Goal: Feedback & Contribution: Submit feedback/report problem

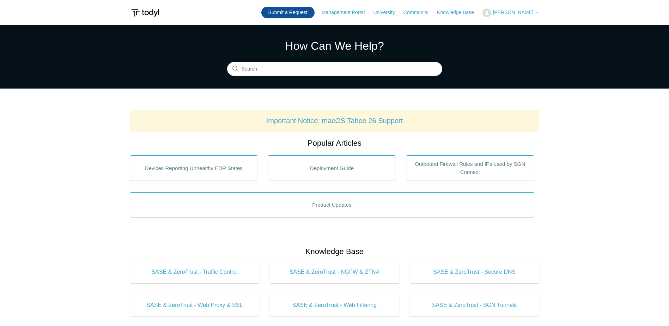
click at [307, 13] on link "Submit a Request" at bounding box center [287, 13] width 53 height 12
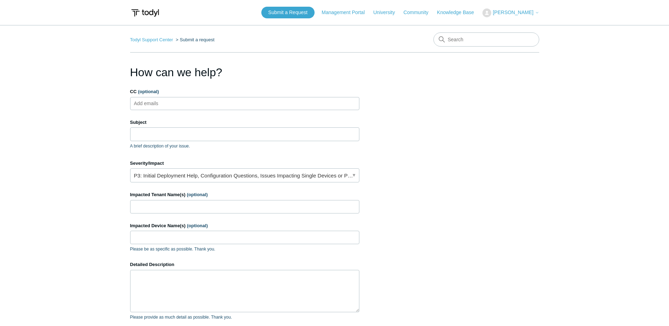
click at [176, 109] on ul "Add emails" at bounding box center [244, 103] width 229 height 13
type input "help@nextperimeter.com"
click at [191, 180] on link "P3: Initial Deployment Help, Configuration Questions, Issues Impacting Single D…" at bounding box center [244, 175] width 229 height 14
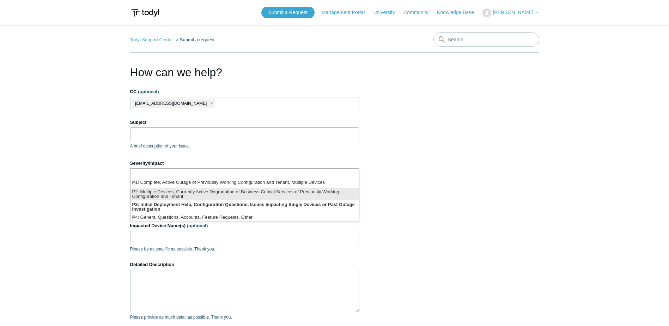
click at [185, 197] on li "P2: Multiple Devices, Currently Active Degradation of Business Critical Service…" at bounding box center [245, 194] width 229 height 13
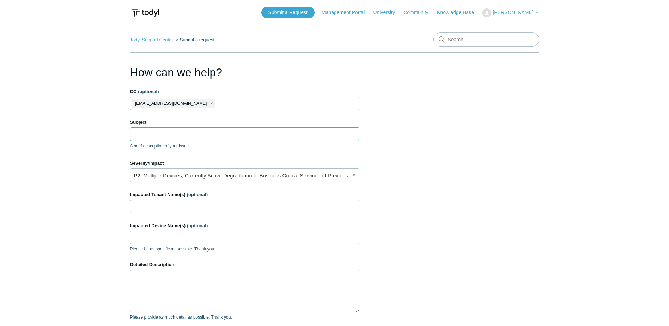
click at [160, 132] on input "Subject" at bounding box center [244, 133] width 229 height 13
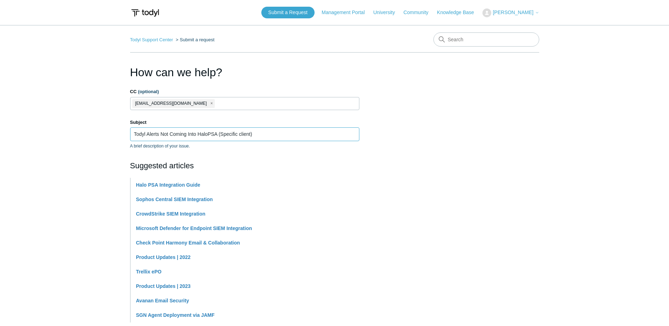
type input "Todyl Alerts Not Coming Into HaloPSA (Specific client)"
click at [511, 104] on section "How can we help? CC (optional) help@nextperimeter.com Subject Todyl Alerts Not …" at bounding box center [334, 312] width 409 height 496
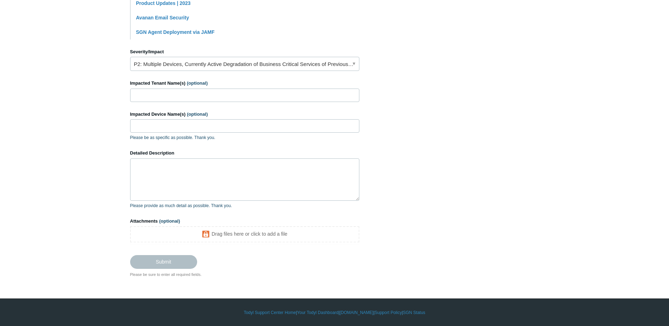
scroll to position [283, 0]
click at [192, 83] on span "(optional)" at bounding box center [197, 82] width 21 height 5
click at [192, 88] on input "Impacted Tenant Name(s) (optional)" at bounding box center [244, 94] width 229 height 13
click at [192, 93] on input "Impacted Tenant Name(s) (optional)" at bounding box center [244, 94] width 229 height 13
type input "FMT Solutions LLC"
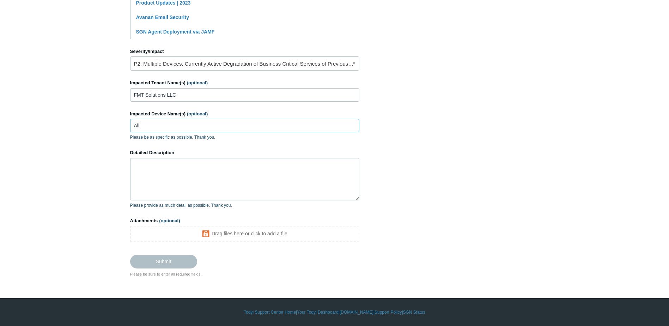
type input "All"
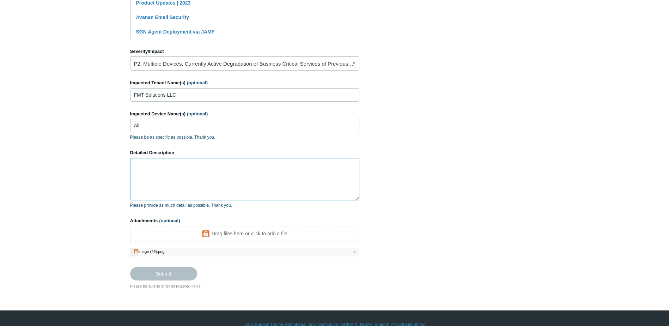
click at [193, 173] on textarea "Detailed Description" at bounding box center [244, 179] width 229 height 42
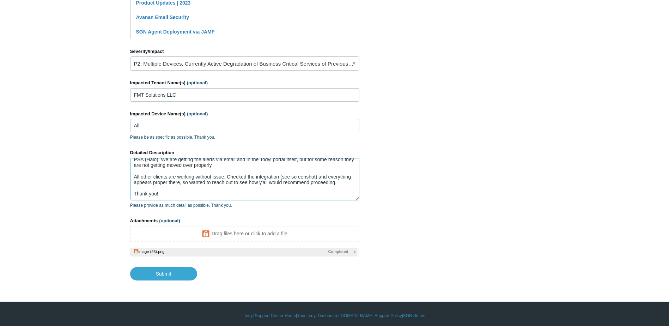
scroll to position [0, 0]
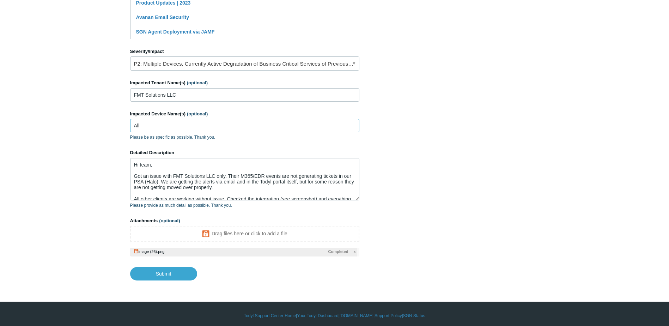
click at [168, 131] on input "All" at bounding box center [244, 125] width 229 height 13
click at [243, 76] on form "CC (optional) help@nextperimeter.com Subject Todyl Alerts Not Coming Into HaloP…" at bounding box center [244, 43] width 229 height 476
click at [247, 61] on link "P2: Multiple Devices, Currently Active Degradation of Business Critical Service…" at bounding box center [244, 63] width 229 height 14
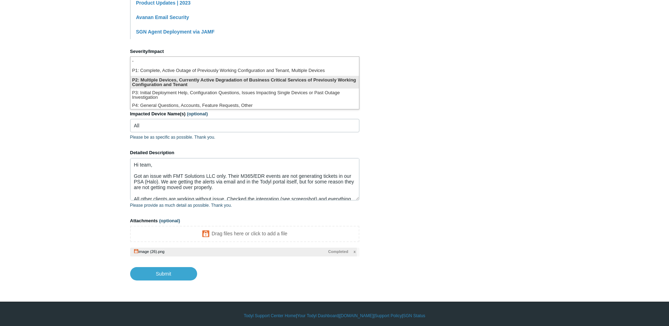
drag, startPoint x: 327, startPoint y: 73, endPoint x: 408, endPoint y: 110, distance: 88.7
click at [408, 110] on body "Skip to main content Submit a Request Management Portal University Community Kn…" at bounding box center [334, 23] width 669 height 613
click at [342, 83] on li "P2: Multiple Devices, Currently Active Degradation of Business Critical Service…" at bounding box center [245, 82] width 229 height 13
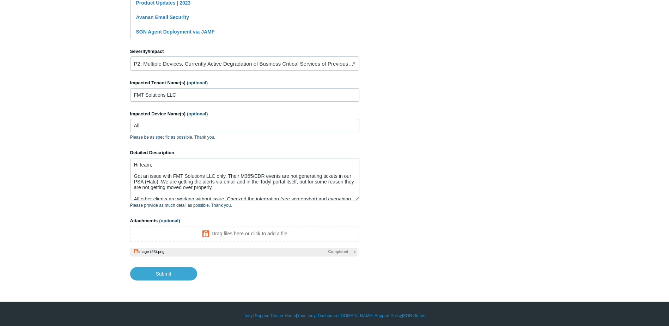
click at [459, 107] on section "How can we help? CC (optional) help@nextperimeter.com Subject Todyl Alerts Not …" at bounding box center [334, 31] width 409 height 500
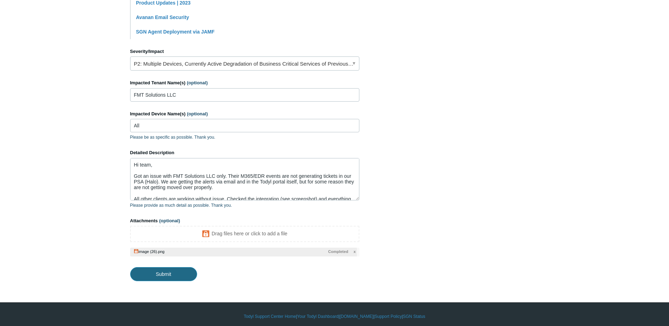
click at [185, 277] on input "Submit" at bounding box center [163, 274] width 67 height 14
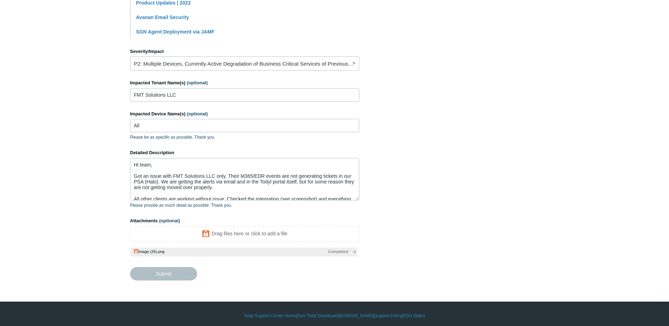
type textarea "Hi team, Got an issue with FMT Solutions LLC only. Their M365/EDR events are no…"
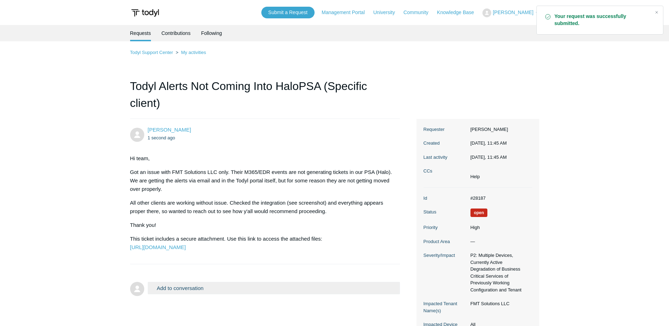
click at [474, 199] on dd "#28187" at bounding box center [499, 198] width 65 height 7
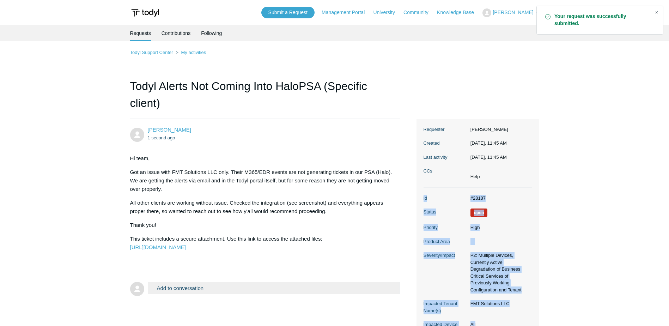
click at [474, 199] on dd "#28187" at bounding box center [499, 198] width 65 height 7
click at [474, 197] on dd "#28187" at bounding box center [499, 198] width 65 height 7
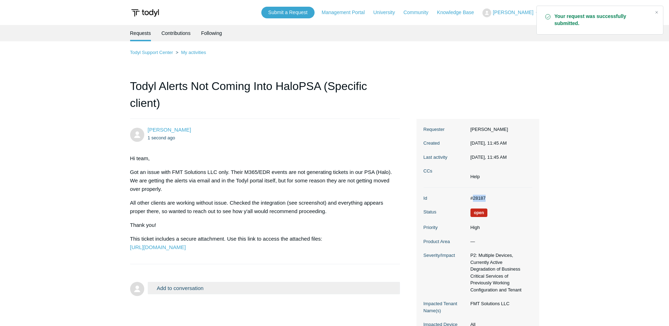
click at [474, 197] on dd "#28187" at bounding box center [499, 198] width 65 height 7
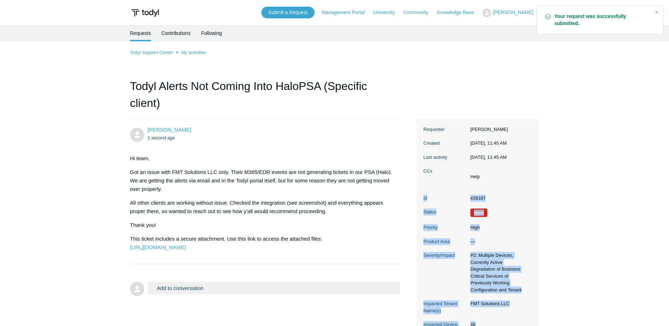
click at [474, 197] on dd "#28187" at bounding box center [499, 198] width 65 height 7
click at [513, 201] on dd "#28187" at bounding box center [499, 198] width 65 height 7
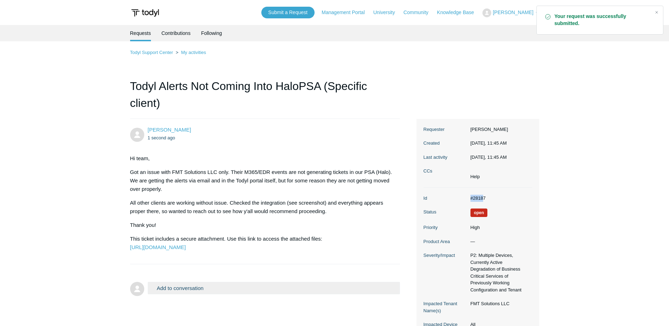
drag, startPoint x: 484, startPoint y: 198, endPoint x: 471, endPoint y: 198, distance: 13.8
click at [471, 198] on dd "#28187" at bounding box center [499, 198] width 65 height 7
copy dl "#28187"
drag, startPoint x: 495, startPoint y: 196, endPoint x: 458, endPoint y: 197, distance: 37.1
click at [458, 197] on dl "Id #28187 Status Open Priority High Product Area — Severity/Impact P2: Multiple…" at bounding box center [478, 265] width 109 height 155
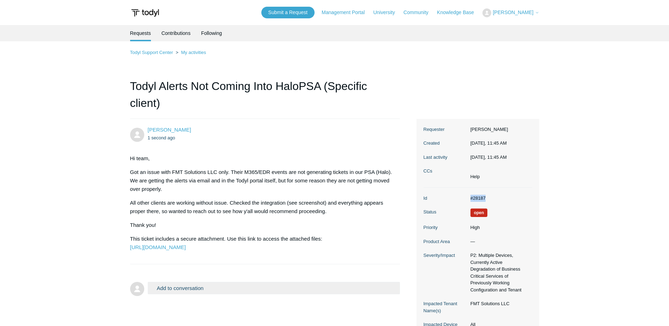
click at [477, 194] on dl "Id #28187 Status Open Priority High Product Area — Severity/Impact P2: Multiple…" at bounding box center [478, 265] width 109 height 155
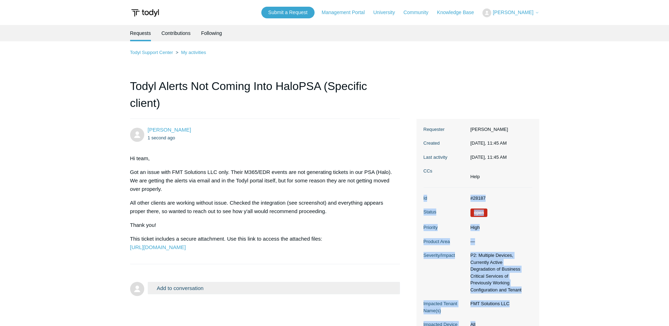
click at [477, 194] on dl "Id #28187 Status Open Priority High Product Area — Severity/Impact P2: Multiple…" at bounding box center [478, 265] width 109 height 155
click at [478, 199] on dd "#28187" at bounding box center [499, 198] width 65 height 7
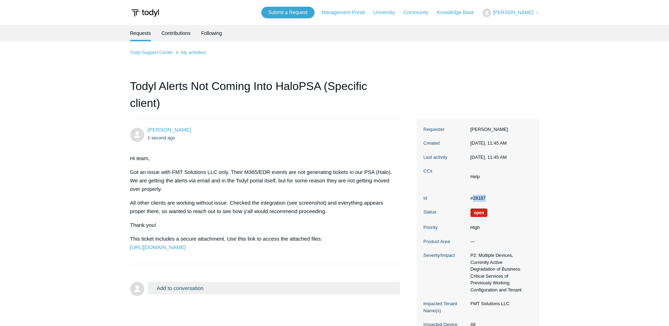
click at [478, 199] on dd "#28187" at bounding box center [499, 198] width 65 height 7
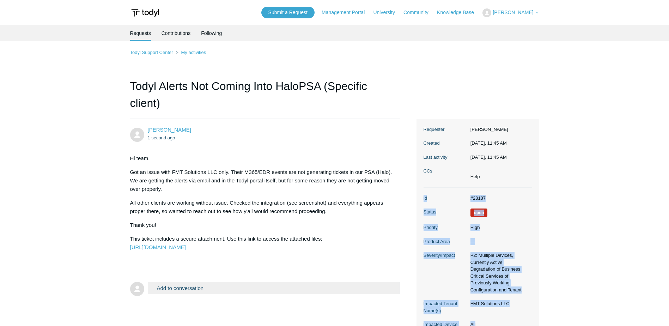
click at [478, 199] on dd "#28187" at bounding box center [499, 198] width 65 height 7
click at [478, 198] on dd "#28187" at bounding box center [499, 198] width 65 height 7
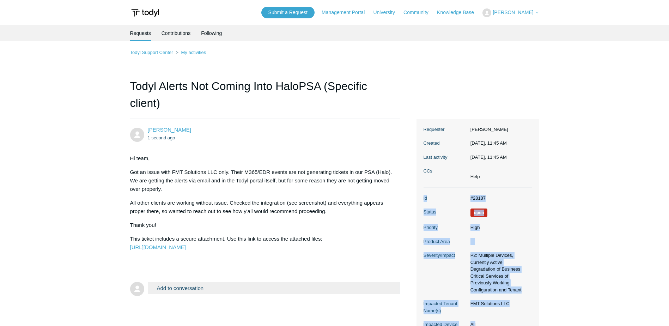
click at [482, 192] on dl "Id #28187 Status Open Priority High Product Area — Severity/Impact P2: Multiple…" at bounding box center [478, 265] width 109 height 155
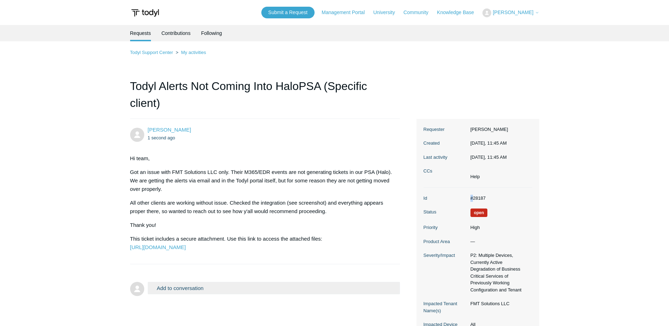
click at [482, 192] on dl "Id #28187 Status Open Priority High Product Area — Severity/Impact P2: Multiple…" at bounding box center [478, 265] width 109 height 155
click at [481, 198] on dd "#28187" at bounding box center [499, 198] width 65 height 7
copy dd "28187"
